Goal: Task Accomplishment & Management: Complete application form

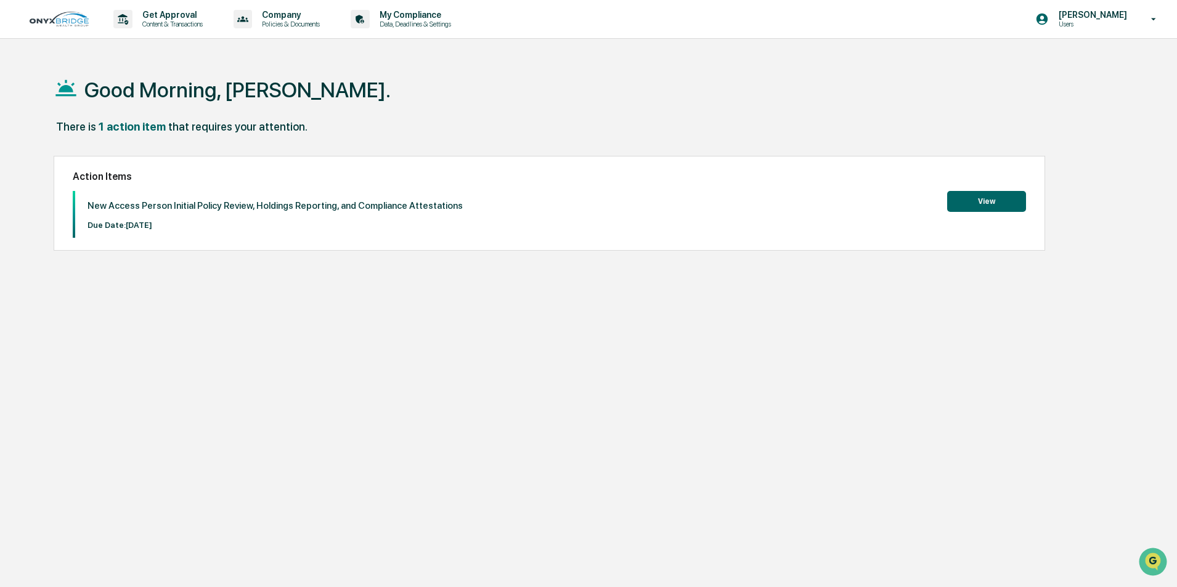
click at [992, 206] on button "View" at bounding box center [986, 201] width 79 height 21
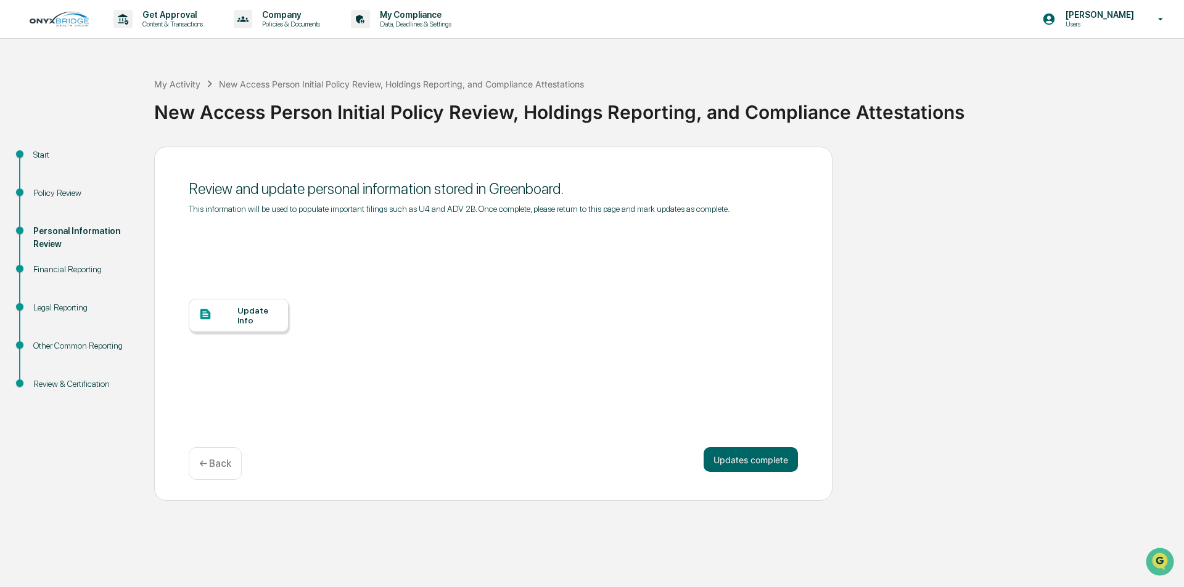
click at [253, 318] on div "Update Info" at bounding box center [257, 316] width 41 height 20
click at [244, 314] on div "Update Info" at bounding box center [257, 316] width 41 height 20
click at [764, 459] on button "Updates complete" at bounding box center [750, 460] width 94 height 25
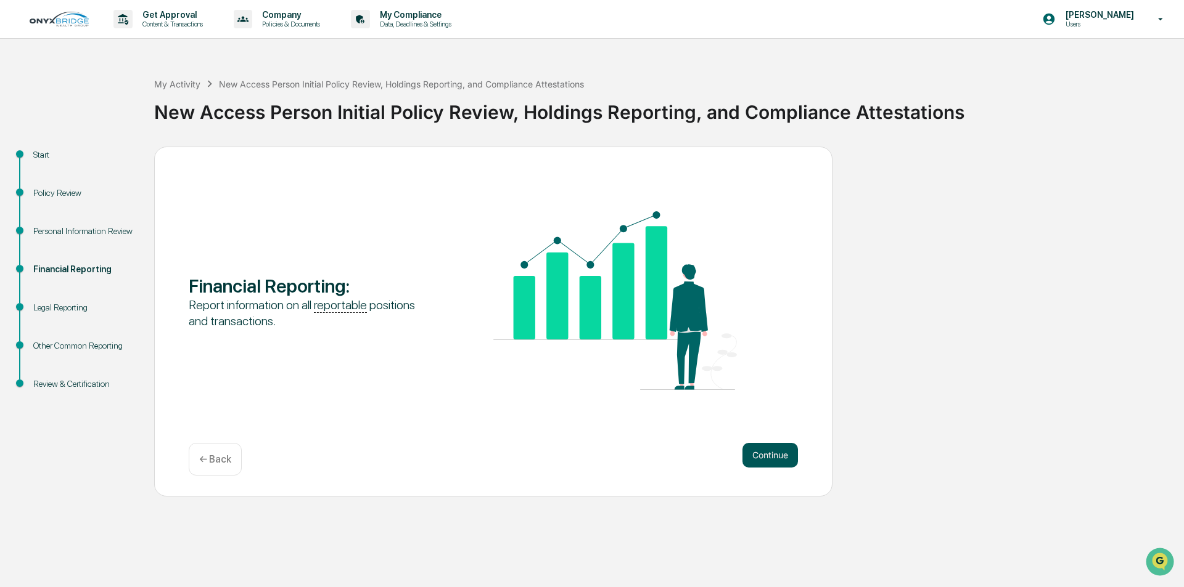
click at [762, 457] on button "Continue" at bounding box center [769, 455] width 55 height 25
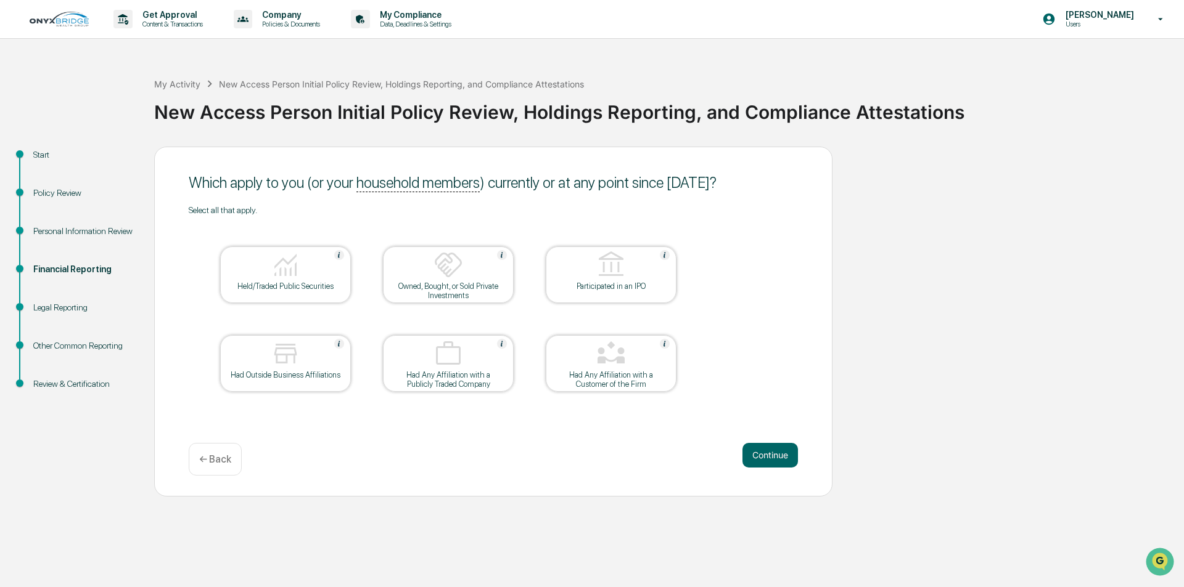
click at [607, 385] on div "Had Any Affiliation with a Customer of the Firm" at bounding box center [610, 379] width 111 height 18
click at [606, 385] on div "Had Any Affiliation with a Customer of the Firm" at bounding box center [610, 379] width 111 height 18
click at [67, 306] on div "Legal Reporting" at bounding box center [83, 307] width 101 height 13
click at [780, 465] on button "Continue" at bounding box center [769, 455] width 55 height 25
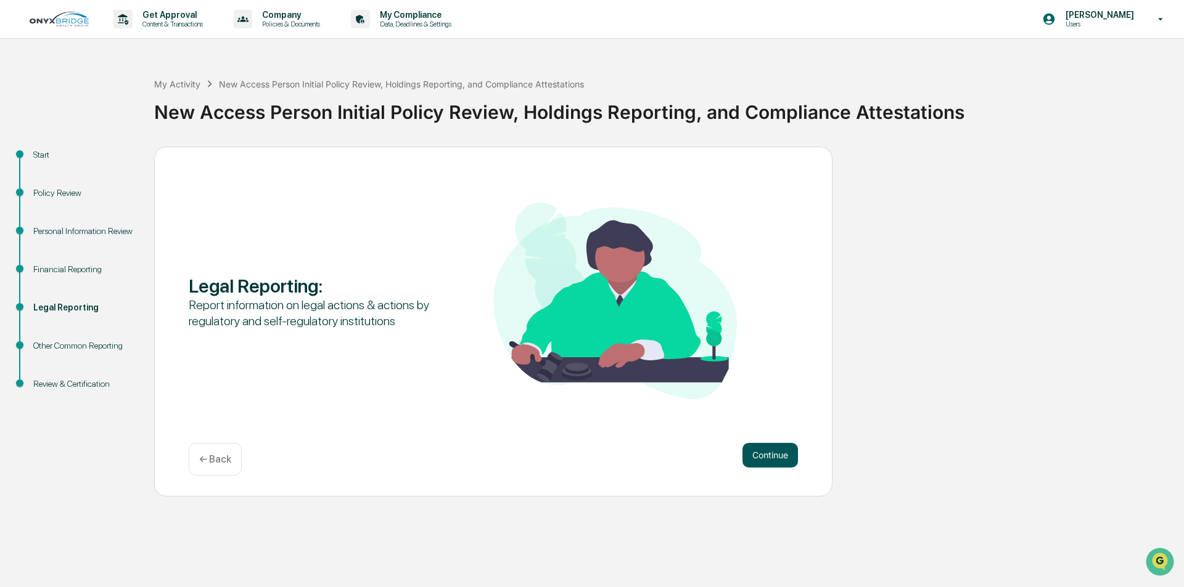
click at [772, 455] on button "Continue" at bounding box center [769, 455] width 55 height 25
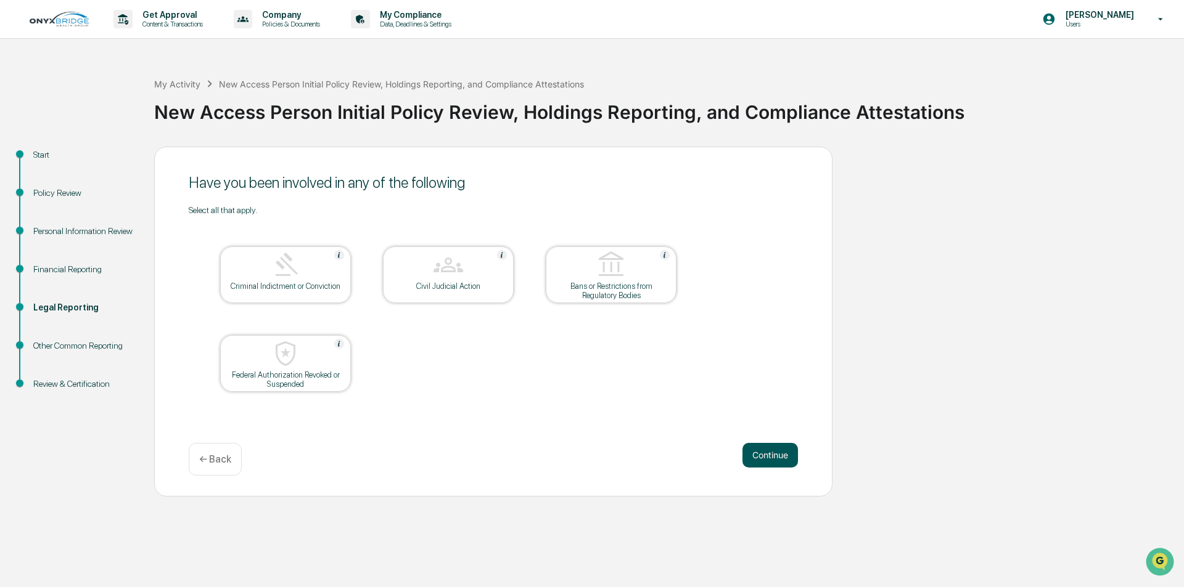
click at [780, 458] on button "Continue" at bounding box center [769, 455] width 55 height 25
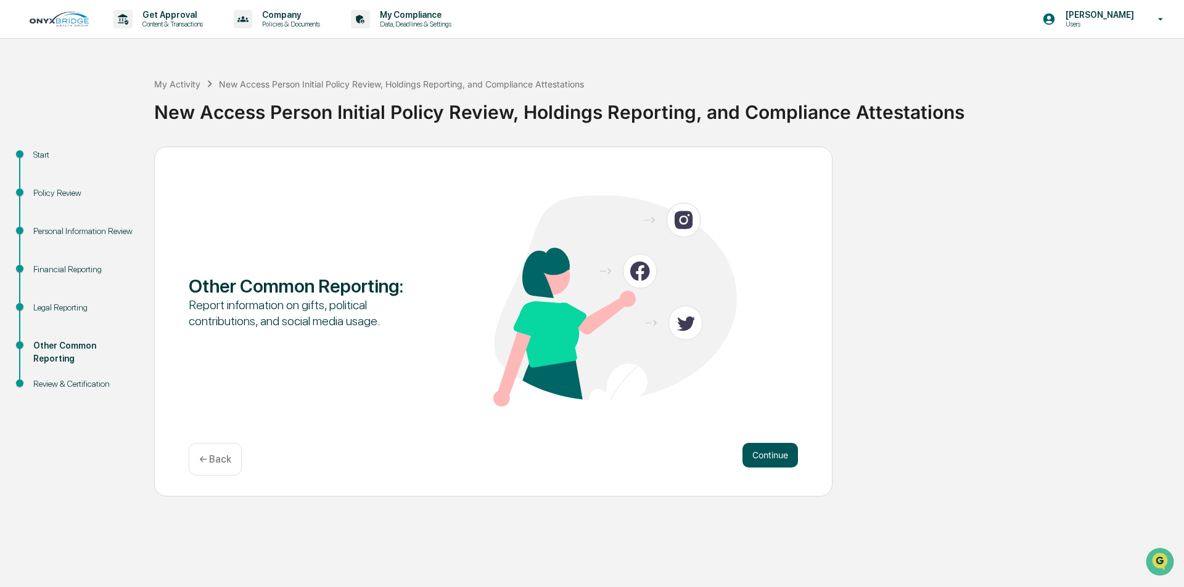
click at [783, 460] on button "Continue" at bounding box center [769, 455] width 55 height 25
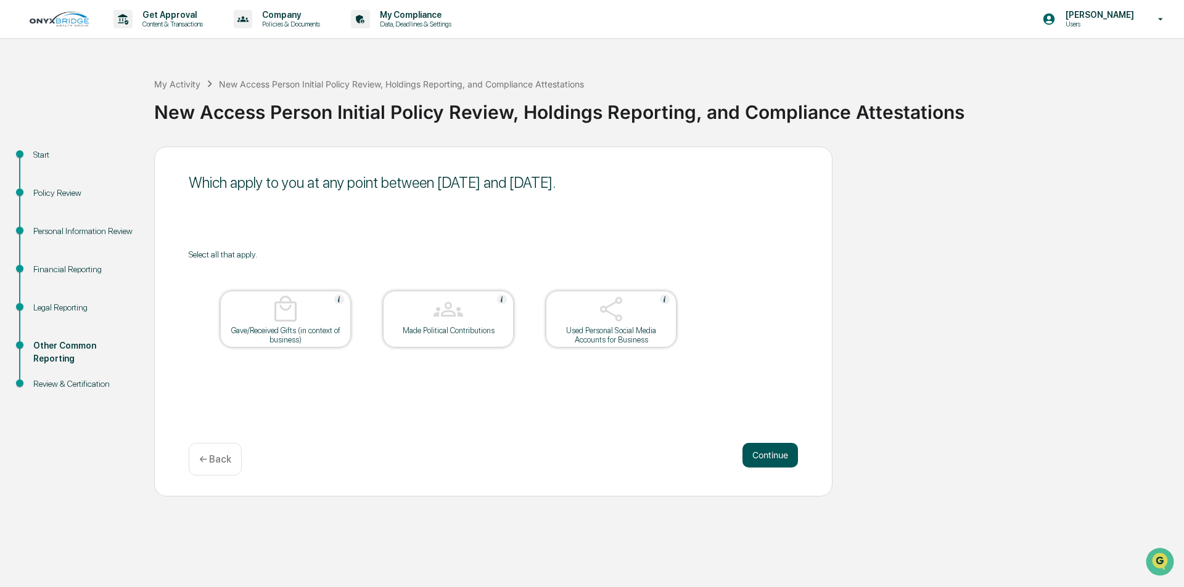
click at [755, 462] on button "Continue" at bounding box center [769, 455] width 55 height 25
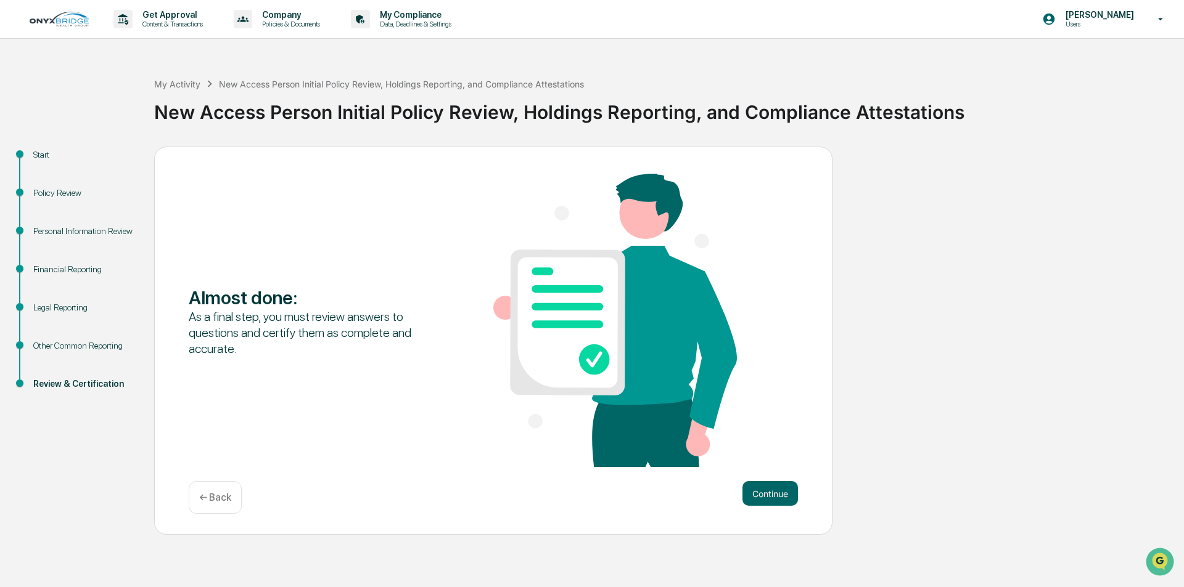
click at [220, 498] on p "← Back" at bounding box center [215, 498] width 32 height 12
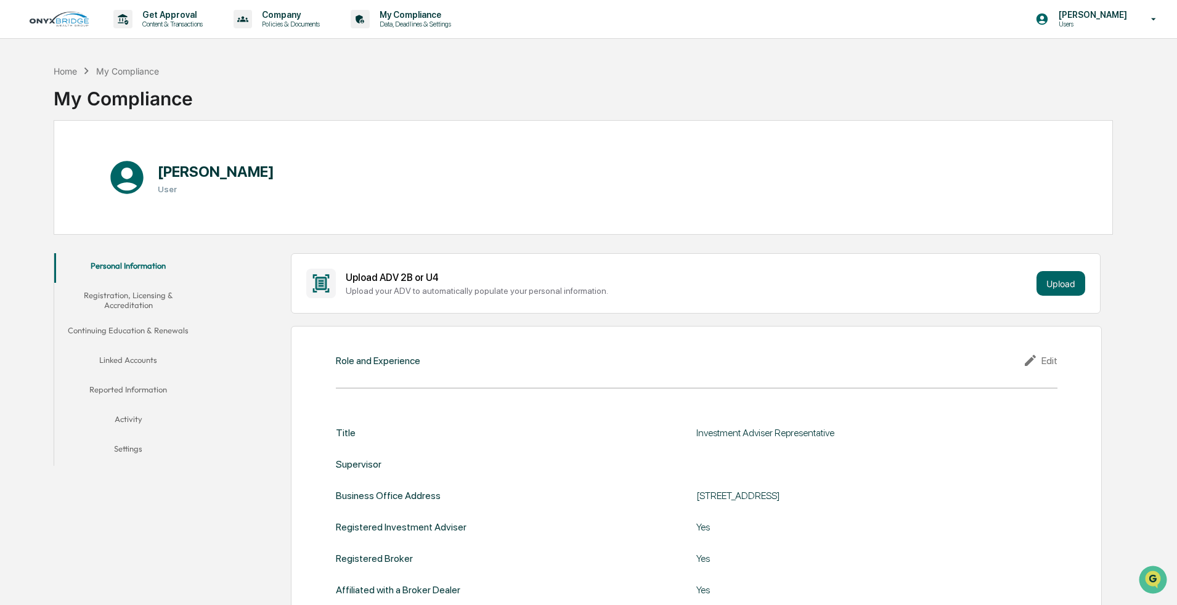
click at [395, 220] on icon at bounding box center [1032, 360] width 18 height 15
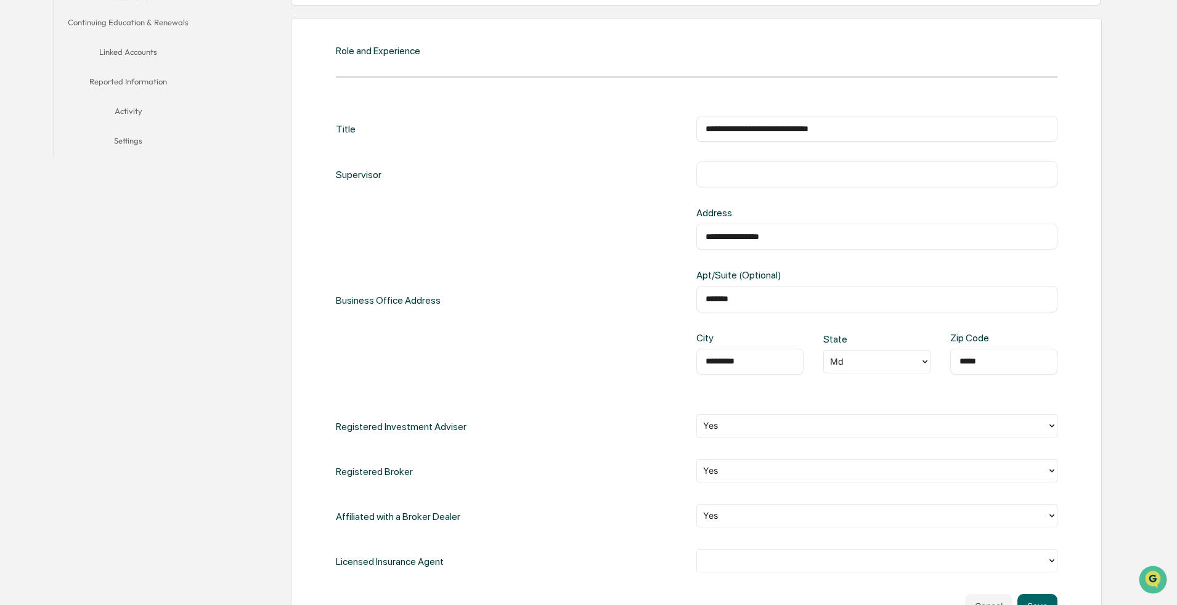
scroll to position [123, 0]
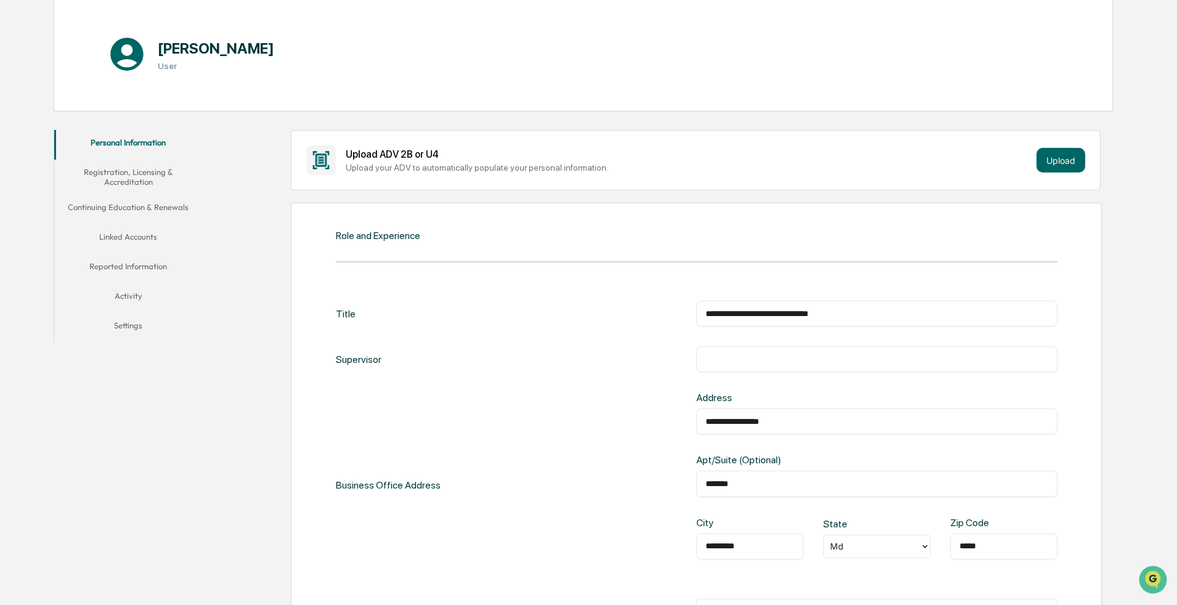
click at [132, 208] on button "Continuing Education & Renewals" at bounding box center [128, 210] width 148 height 30
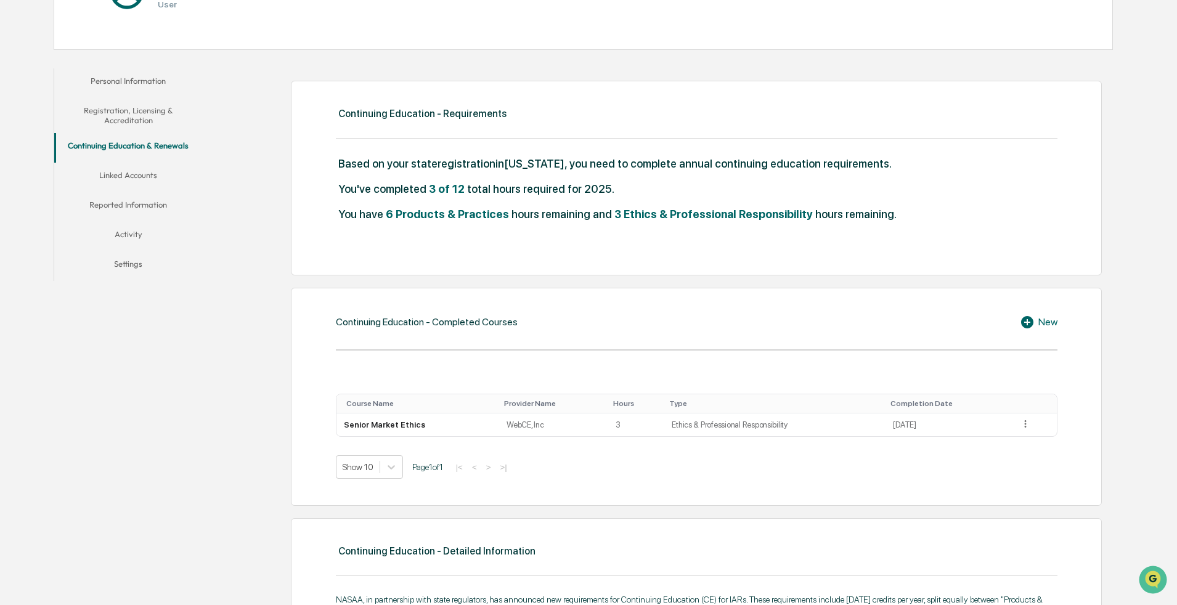
scroll to position [123, 0]
